Goal: Information Seeking & Learning: Find specific fact

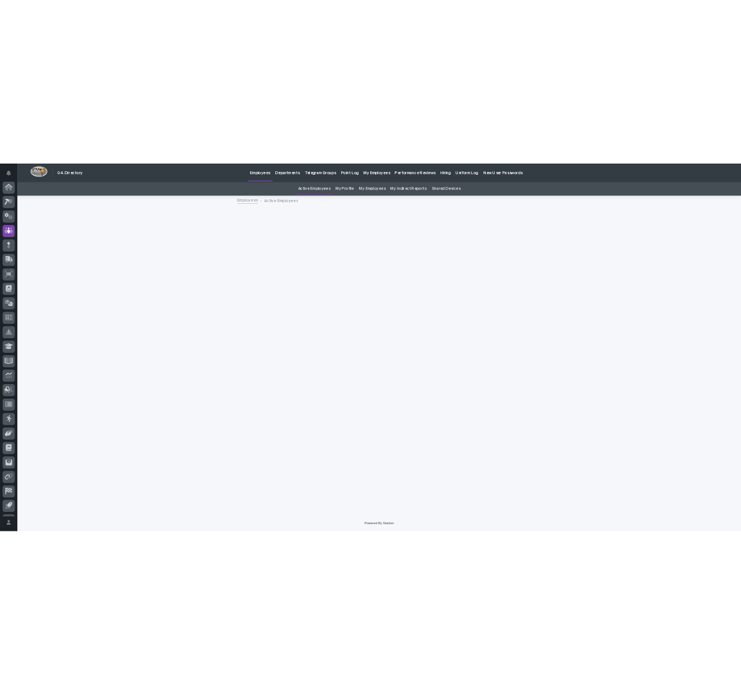
scroll to position [52, 0]
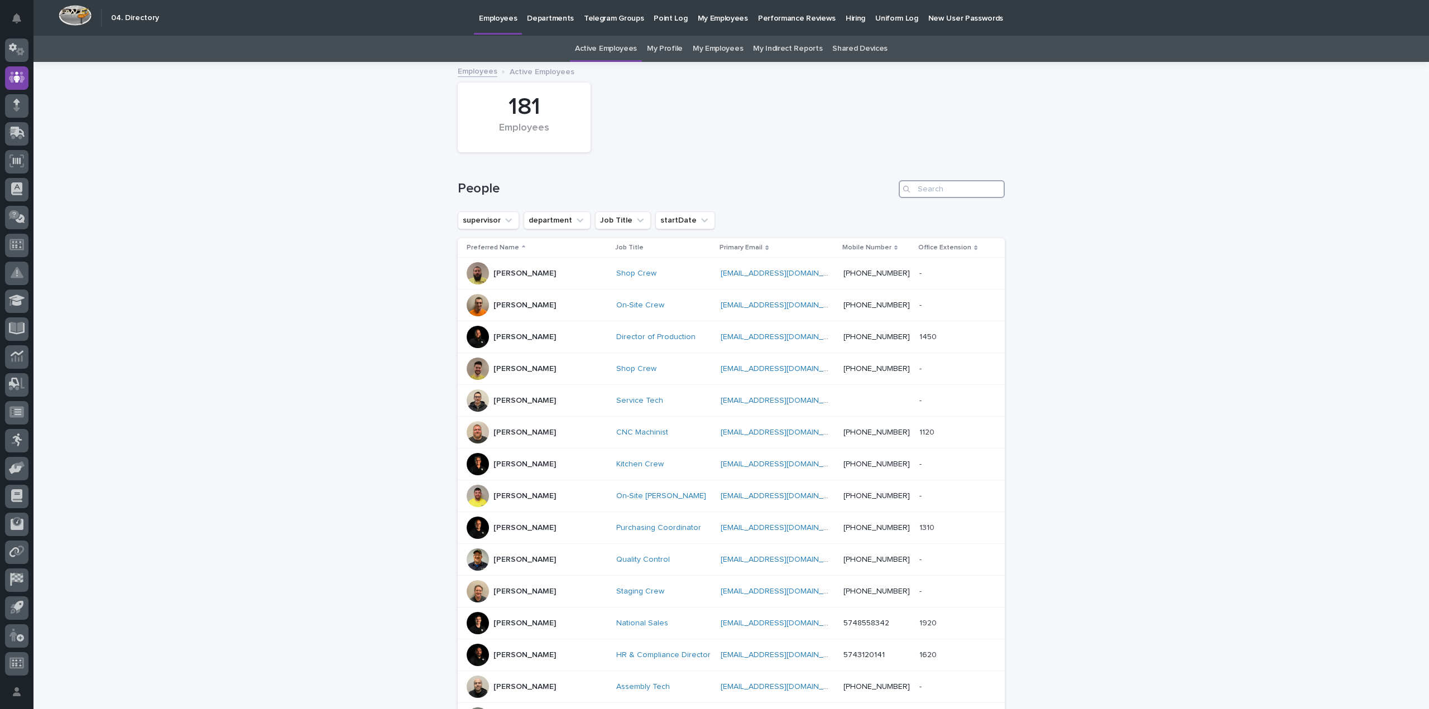
click at [929, 186] on input "Search" at bounding box center [952, 189] width 106 height 18
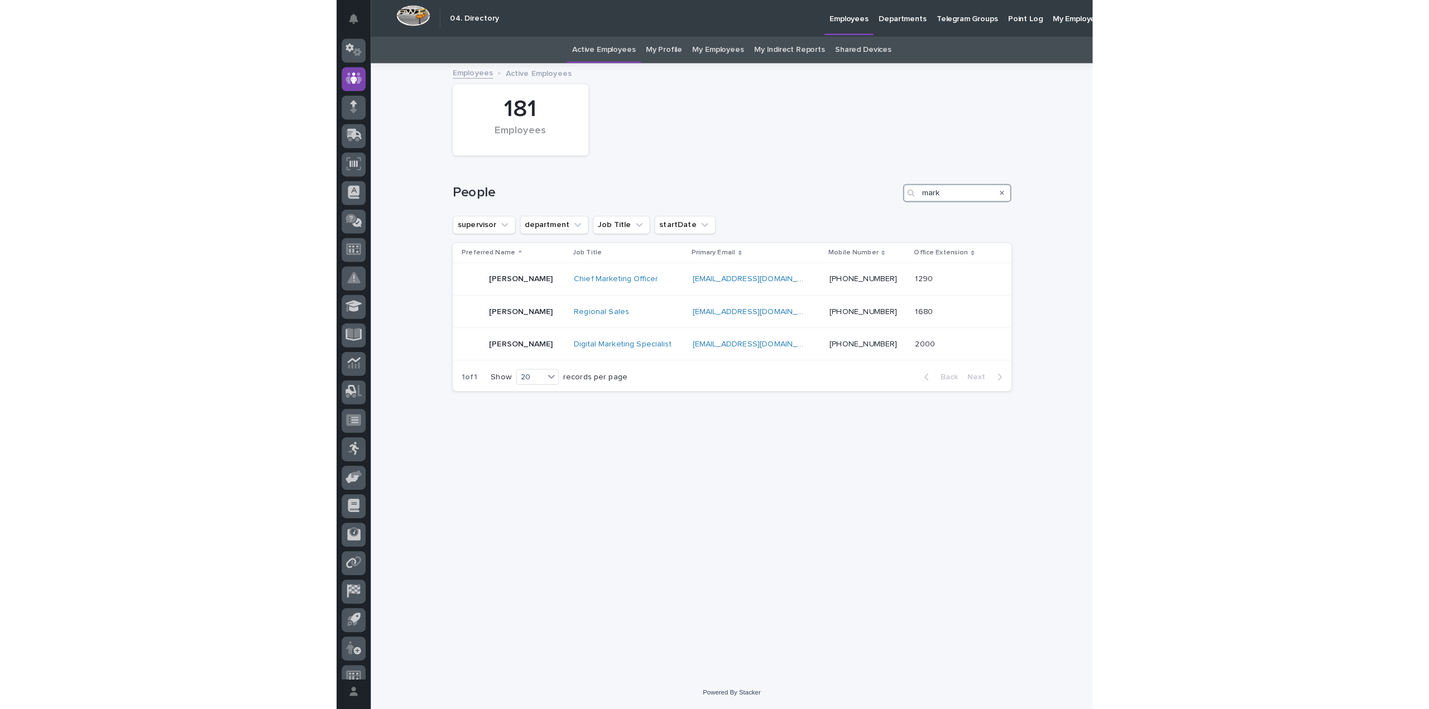
scroll to position [66, 0]
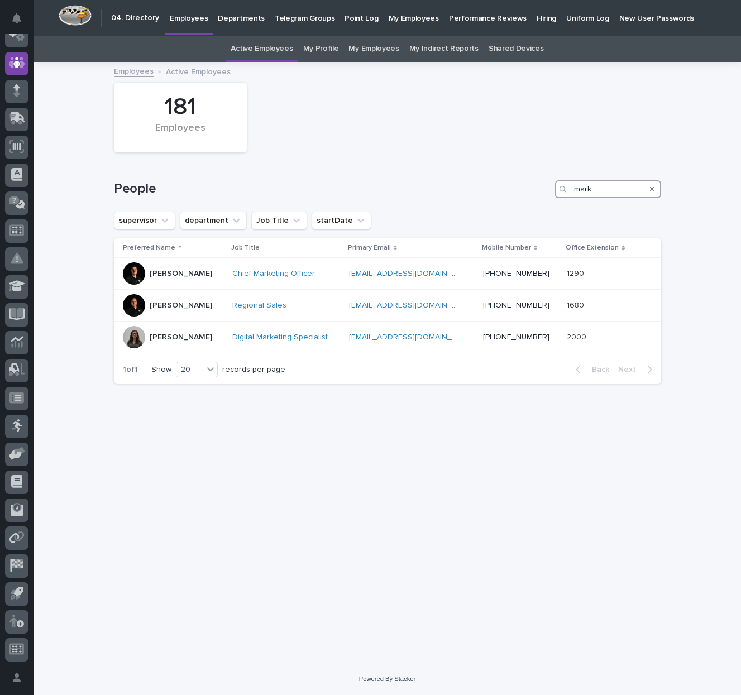
drag, startPoint x: 607, startPoint y: 190, endPoint x: 558, endPoint y: 186, distance: 49.2
click at [558, 186] on div "mark" at bounding box center [608, 189] width 106 height 18
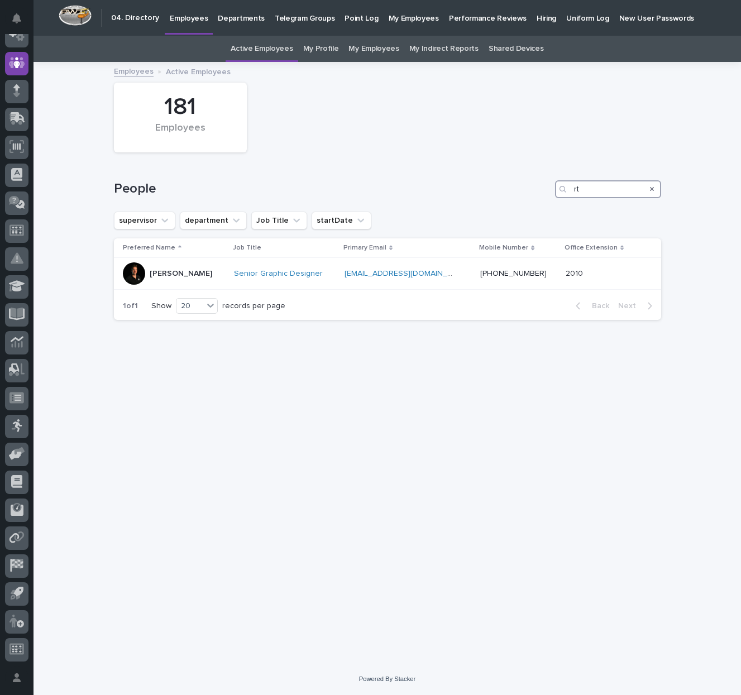
type input "r"
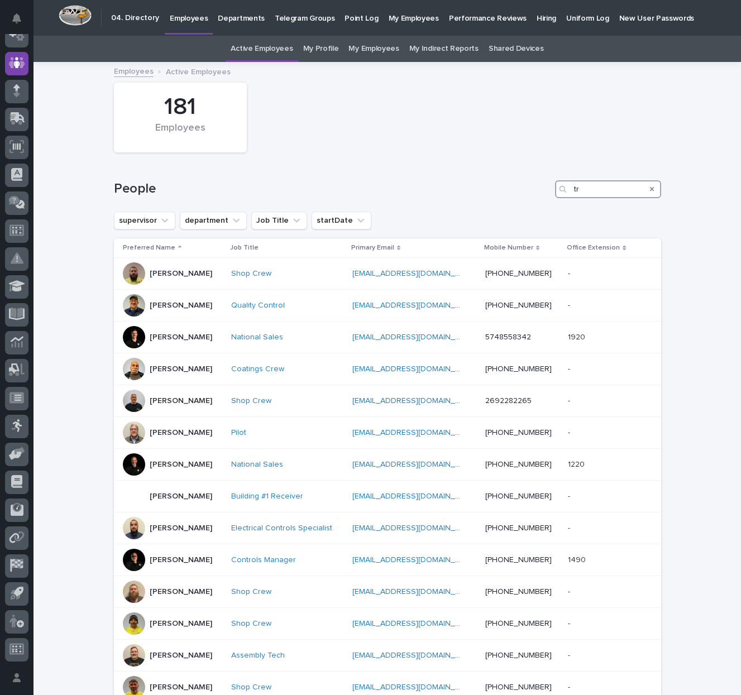
type input "t"
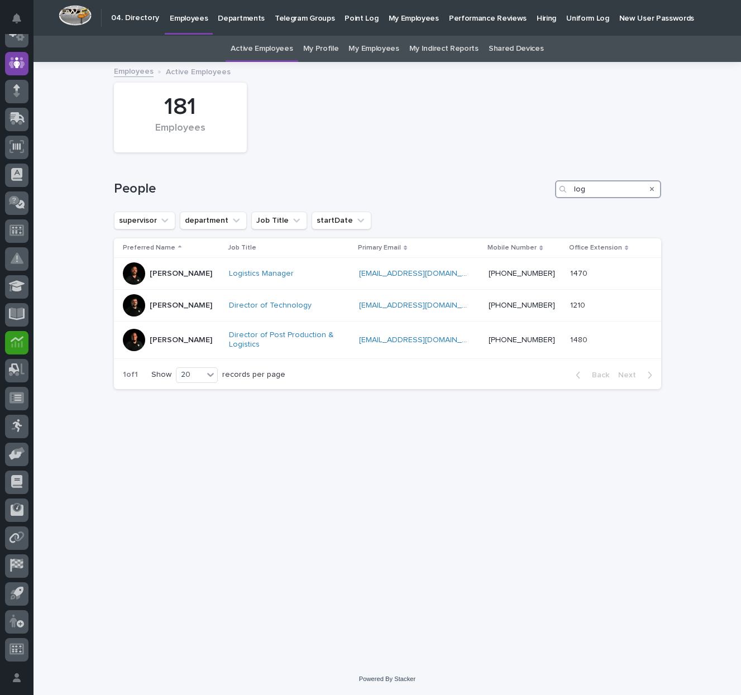
type input "log"
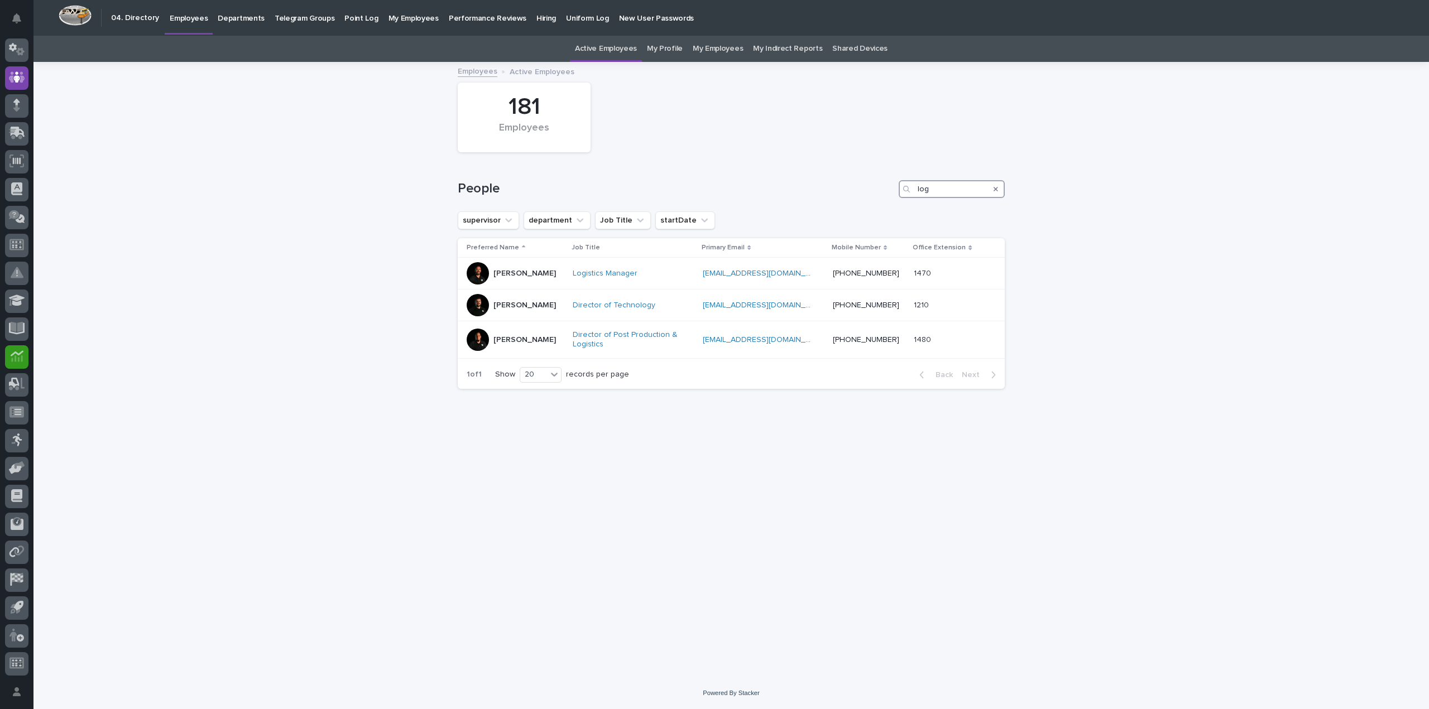
scroll to position [52, 0]
